Goal: Task Accomplishment & Management: Manage account settings

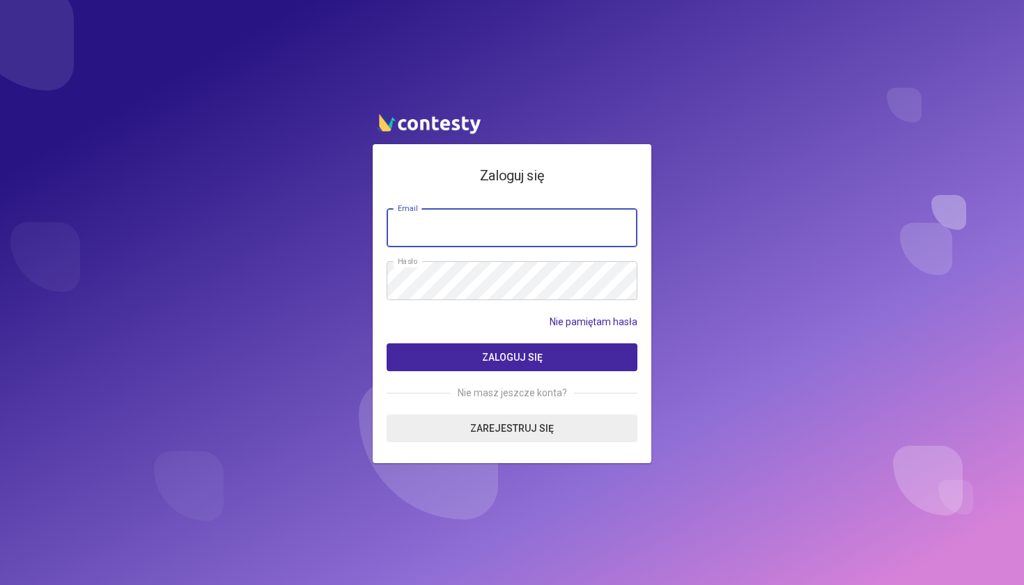
type input "**********"
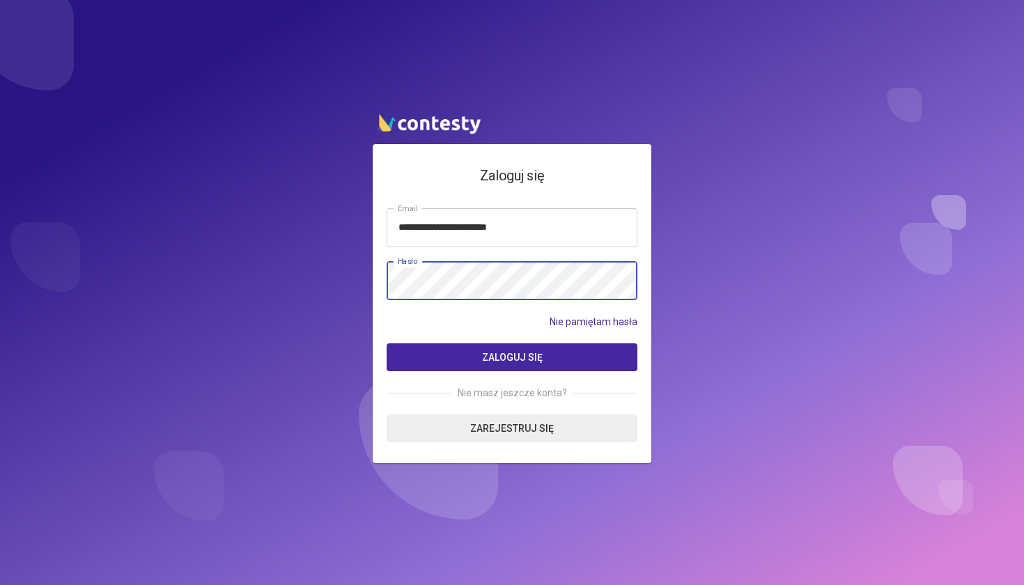
click at [512, 357] on button "Zaloguj się" at bounding box center [511, 357] width 251 height 28
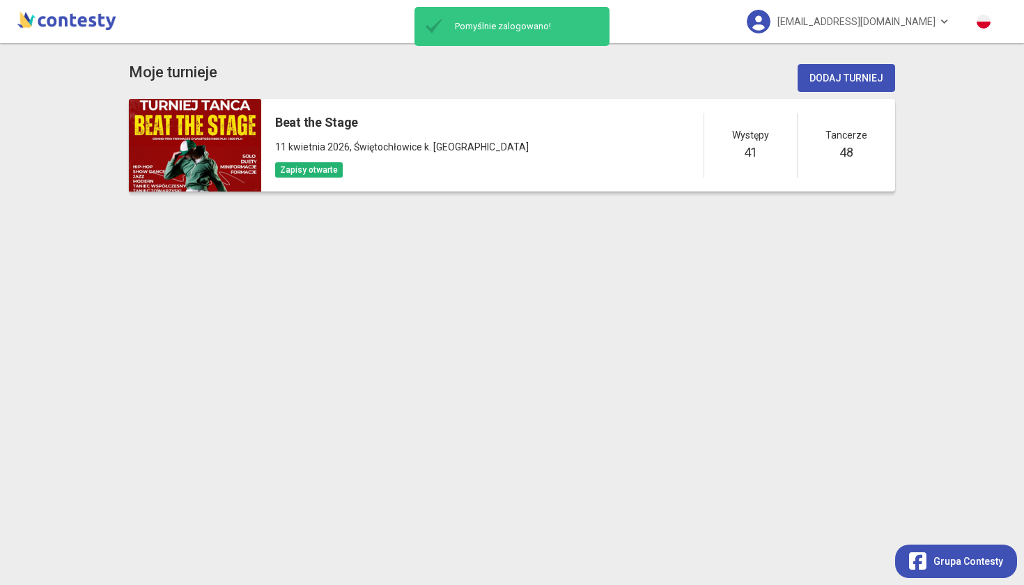
click at [350, 145] on span ", Świętochłowice k. [GEOGRAPHIC_DATA]" at bounding box center [439, 146] width 179 height 11
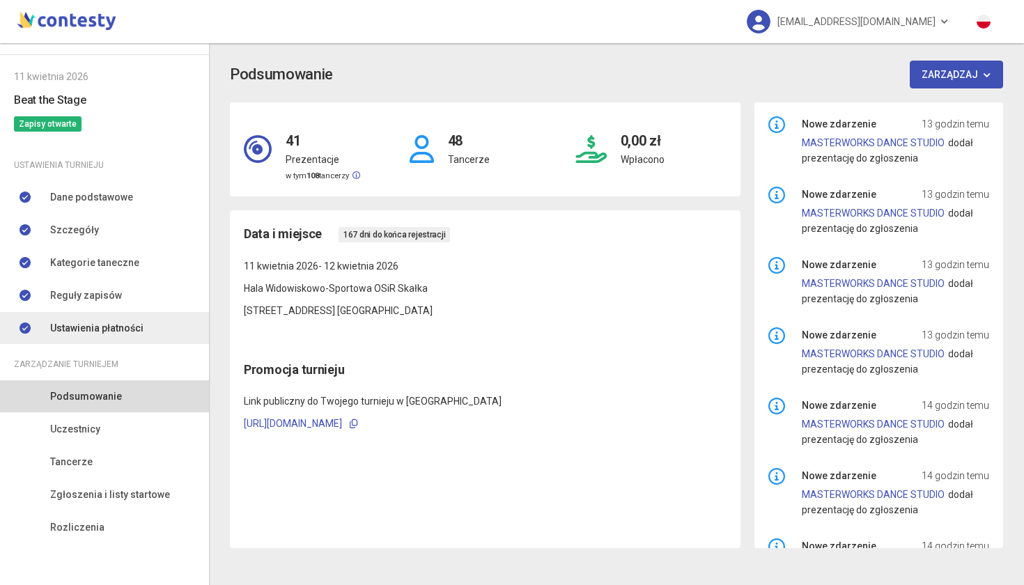
scroll to position [42, 0]
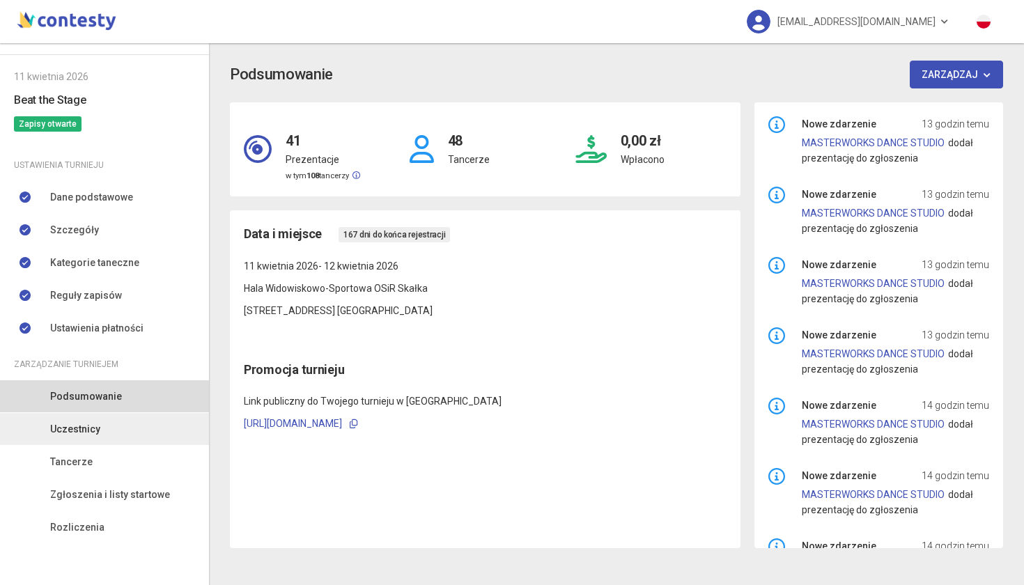
click at [81, 419] on link "Uczestnicy" at bounding box center [104, 429] width 209 height 32
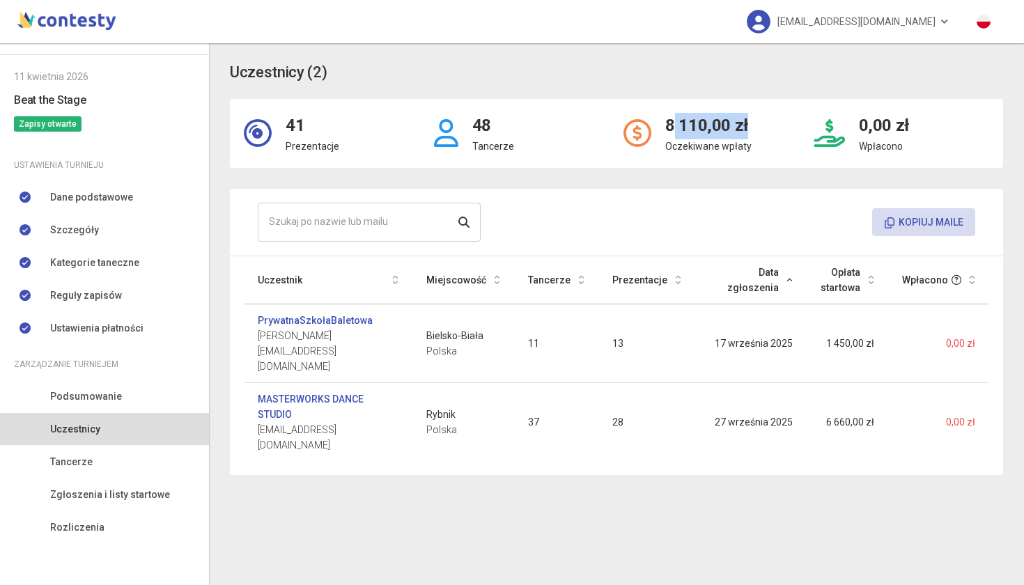
drag, startPoint x: 670, startPoint y: 126, endPoint x: 751, endPoint y: 126, distance: 80.8
click at [751, 126] on div "8 110,00 zł Oczekiwane wpłaty" at bounding box center [711, 134] width 190 height 42
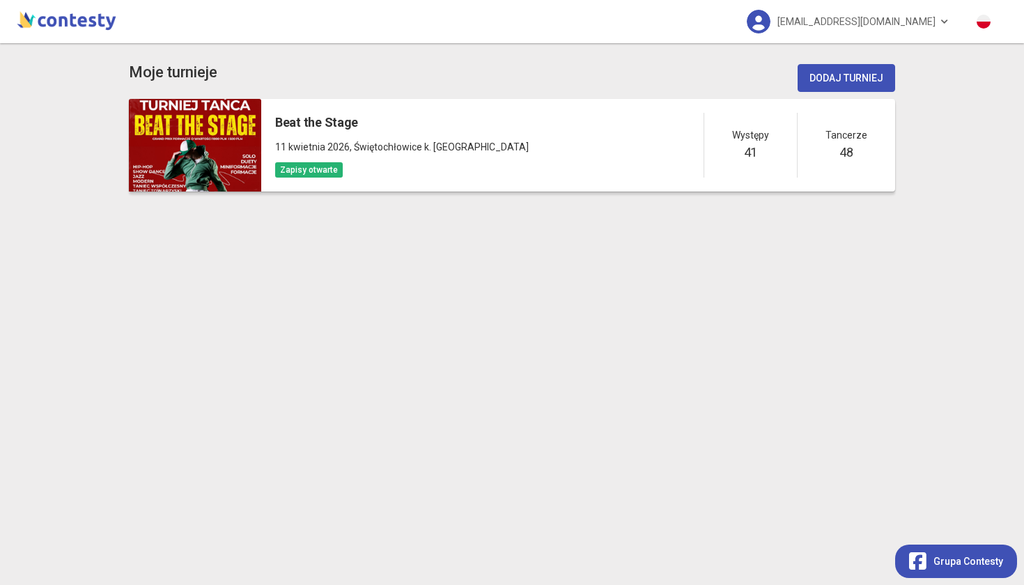
click at [318, 123] on h5 "Beat the Stage" at bounding box center [401, 122] width 253 height 19
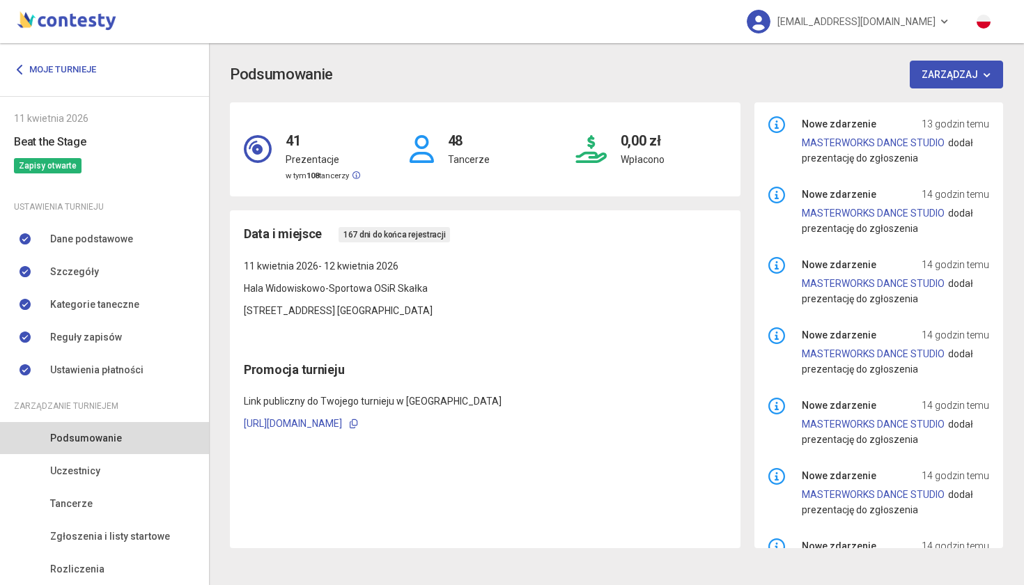
click at [75, 22] on img at bounding box center [66, 20] width 105 height 28
